Goal: Check status: Check status

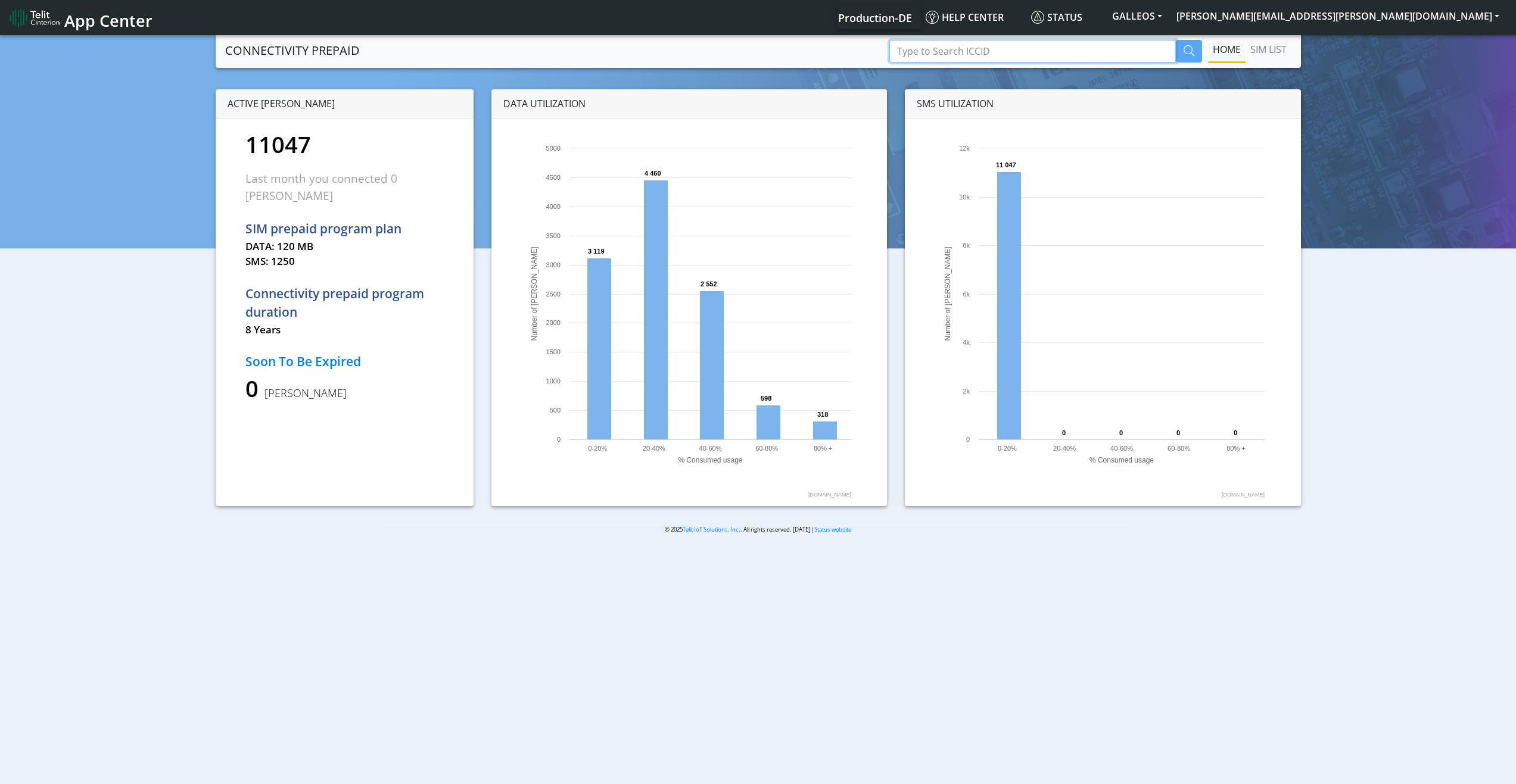
click at [984, 48] on input "Type to Search ICCID" at bounding box center [1032, 51] width 287 height 23
click at [998, 49] on input "Type to Search ICCID" at bounding box center [1032, 51] width 287 height 23
paste input "89358151000023218020"
type input "89358151000023218020"
click at [1186, 47] on icon "button" at bounding box center [1189, 50] width 10 height 10
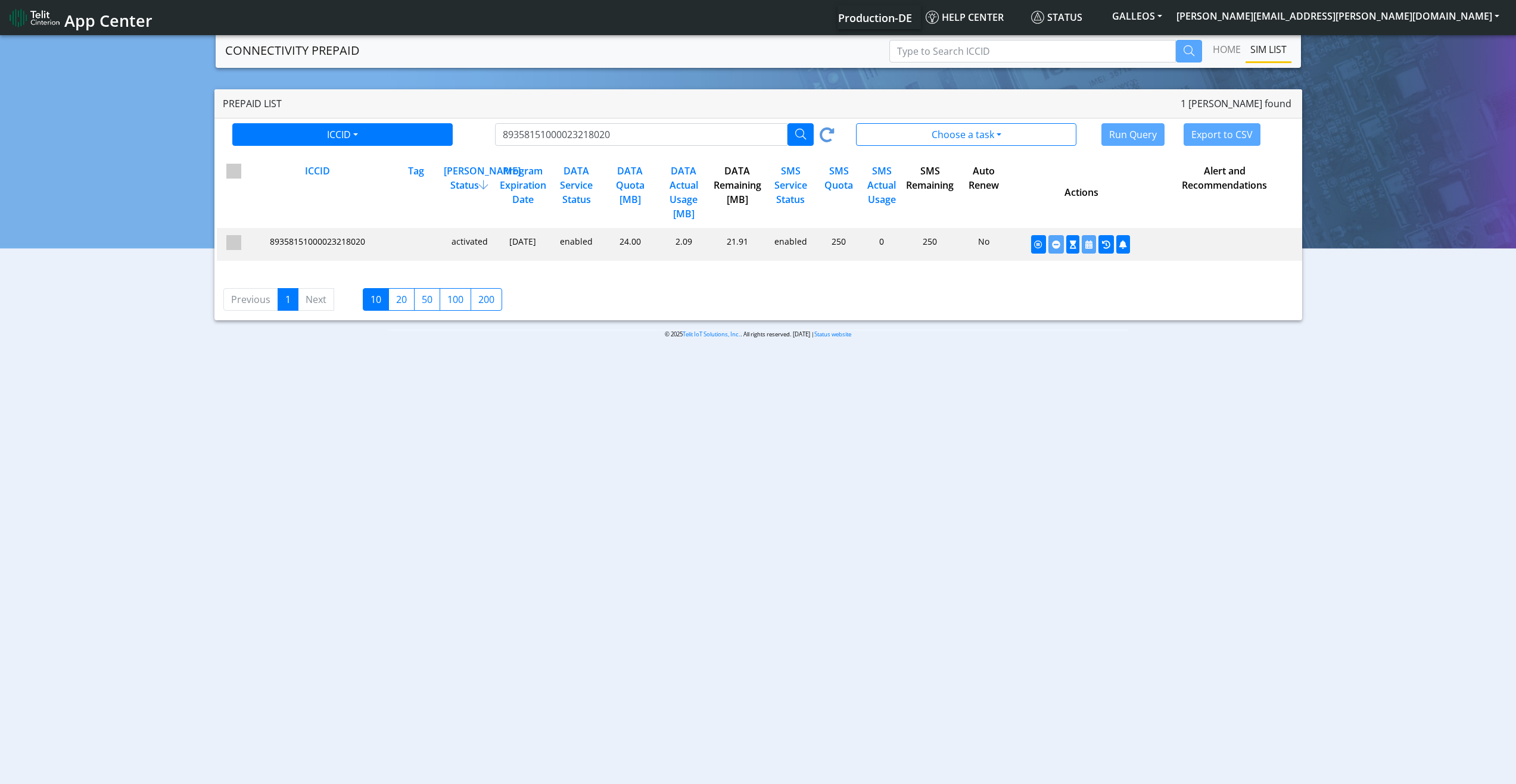
click at [335, 244] on span "89358151000023218020" at bounding box center [317, 241] width 95 height 11
